Goal: Task Accomplishment & Management: Use online tool/utility

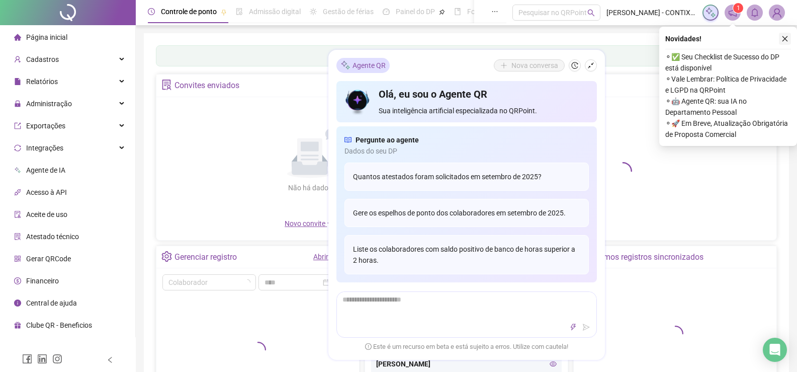
click at [786, 38] on icon "close" at bounding box center [784, 38] width 7 height 7
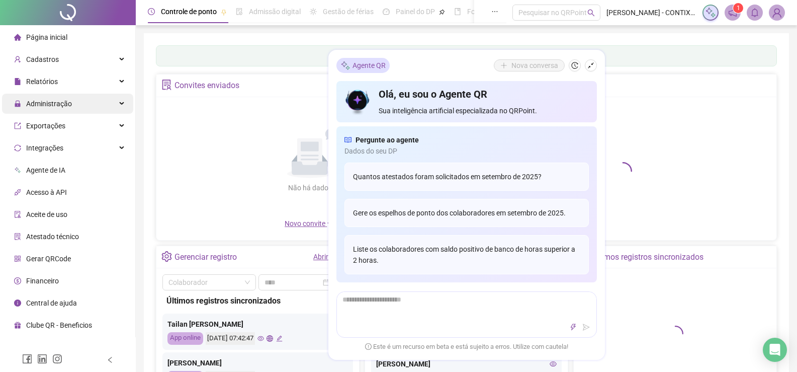
click at [72, 102] on div "Administração" at bounding box center [67, 104] width 131 height 20
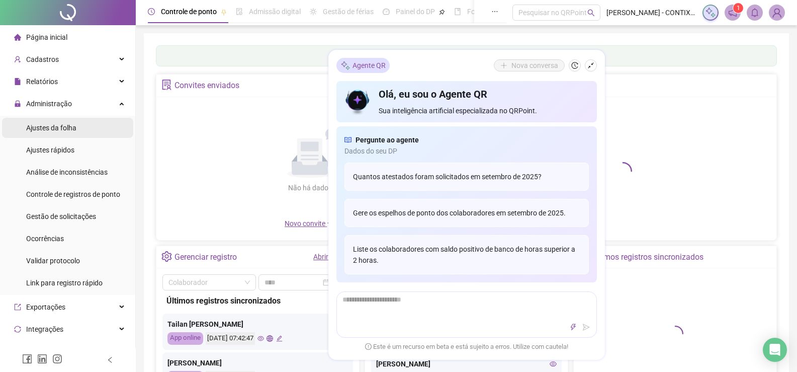
click at [64, 128] on span "Ajustes da folha" at bounding box center [51, 128] width 50 height 8
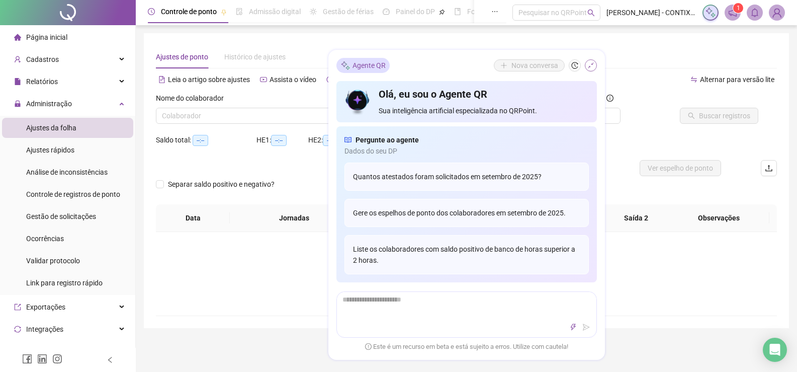
click at [593, 65] on icon "shrink" at bounding box center [590, 65] width 7 height 7
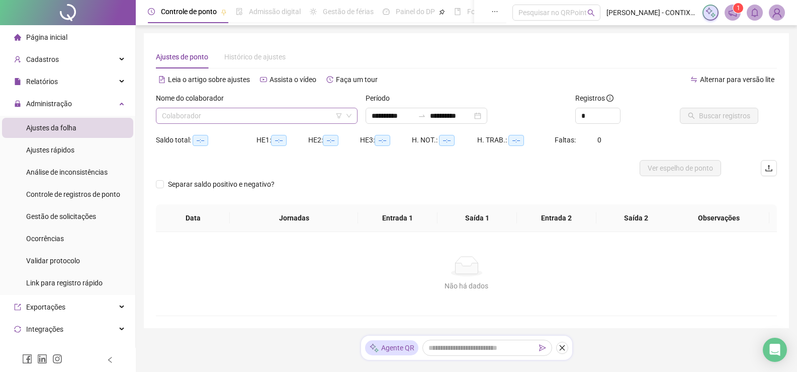
click at [303, 117] on input "search" at bounding box center [252, 115] width 181 height 15
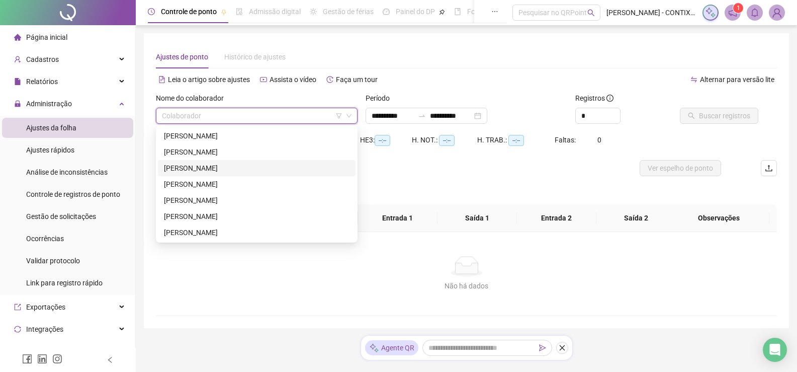
type input "**********"
click at [186, 180] on div "[PERSON_NAME]" at bounding box center [257, 184] width 186 height 11
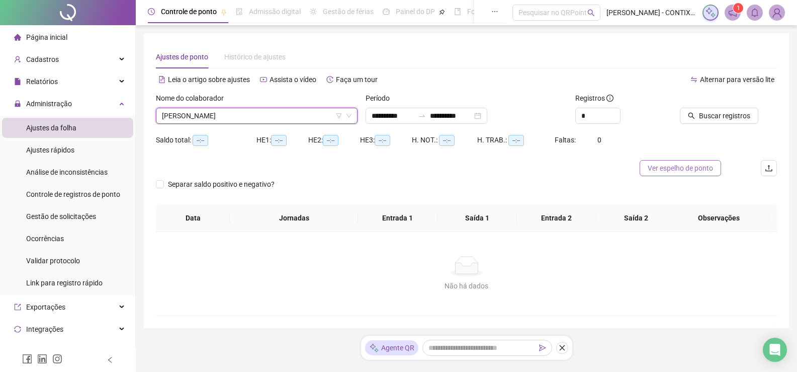
click at [682, 166] on span "Ver espelho de ponto" at bounding box center [680, 167] width 65 height 11
